Goal: Task Accomplishment & Management: Manage account settings

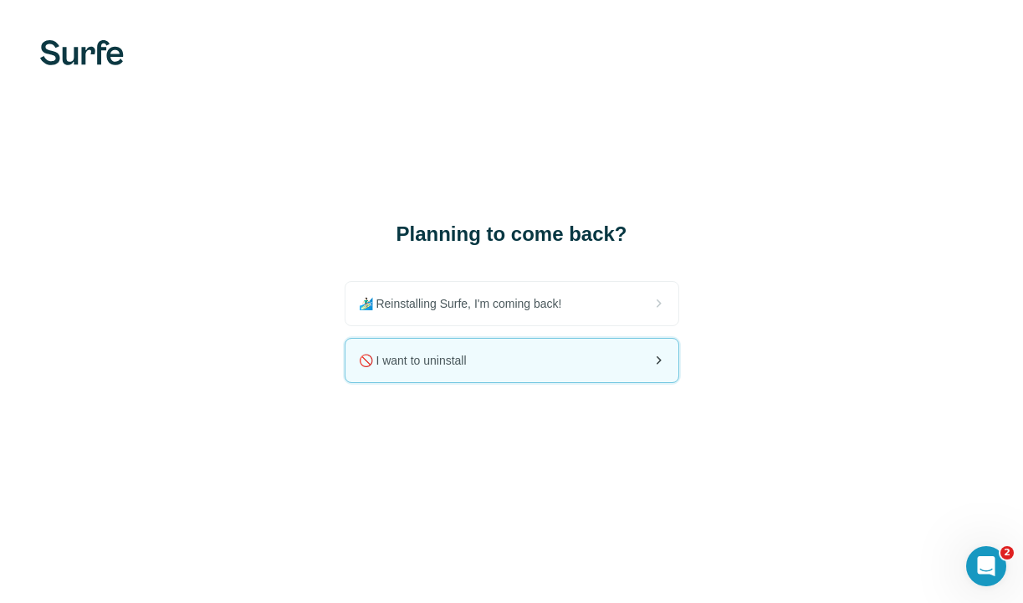
click at [523, 357] on div "🚫 I want to uninstall" at bounding box center [511, 360] width 333 height 43
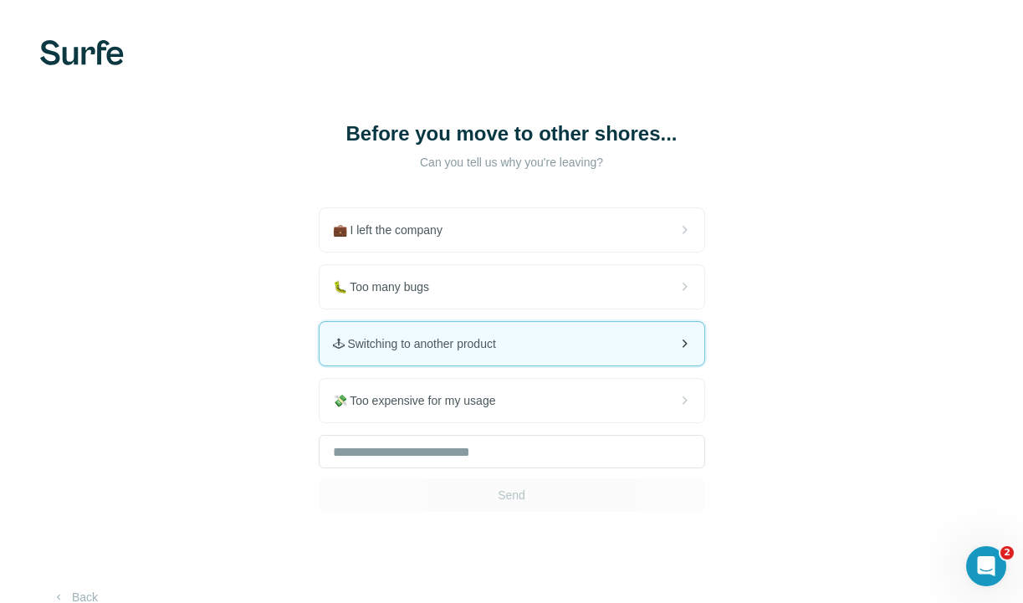
click at [490, 337] on span "🕹 Switching to another product" at bounding box center [421, 343] width 176 height 17
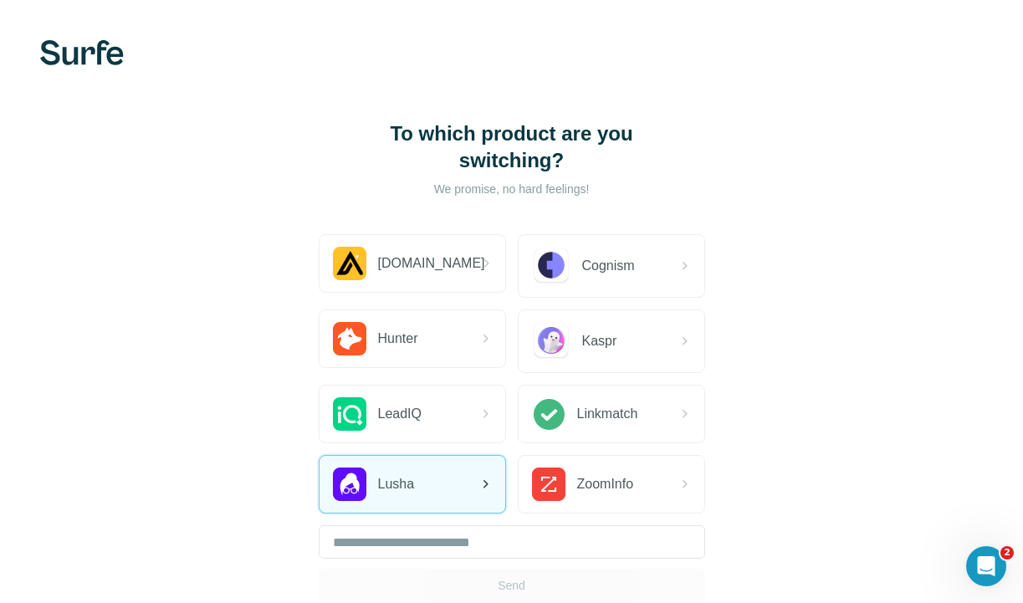
click at [399, 484] on span "Lusha" at bounding box center [396, 484] width 37 height 20
